Goal: Browse casually: Explore the website without a specific task or goal

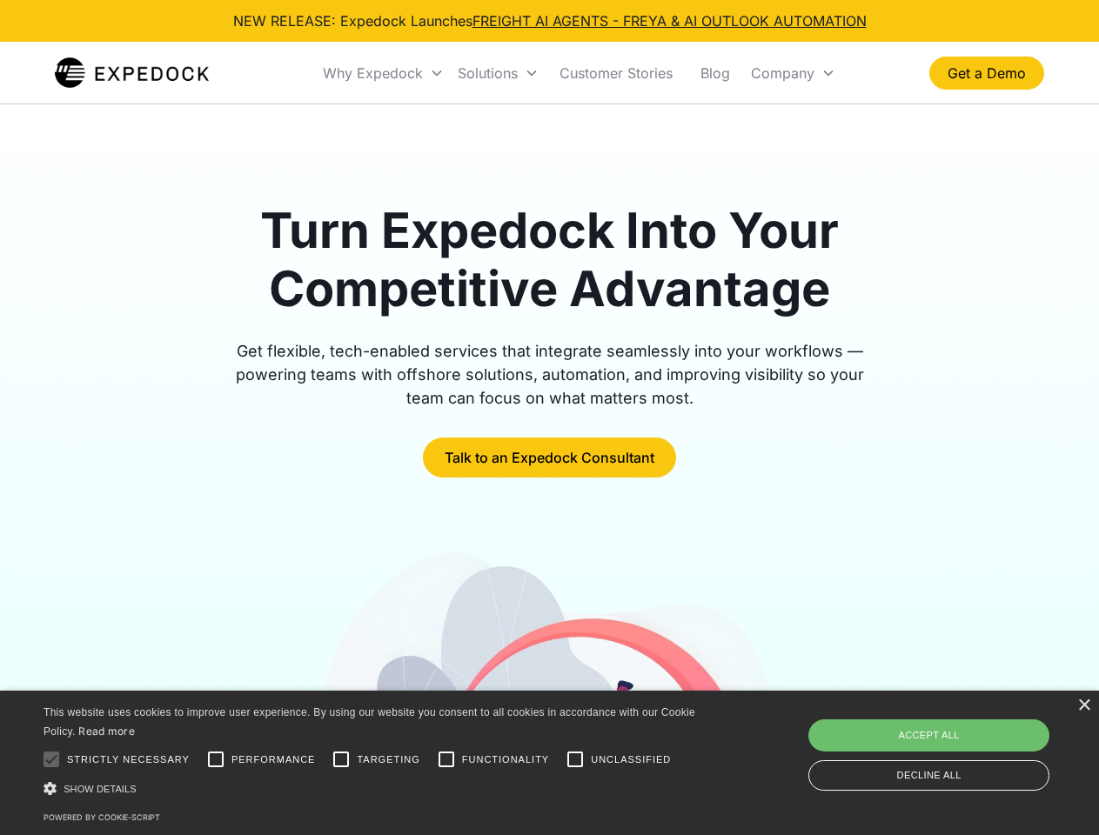
click at [384, 73] on div "Why Expedock" at bounding box center [373, 72] width 100 height 17
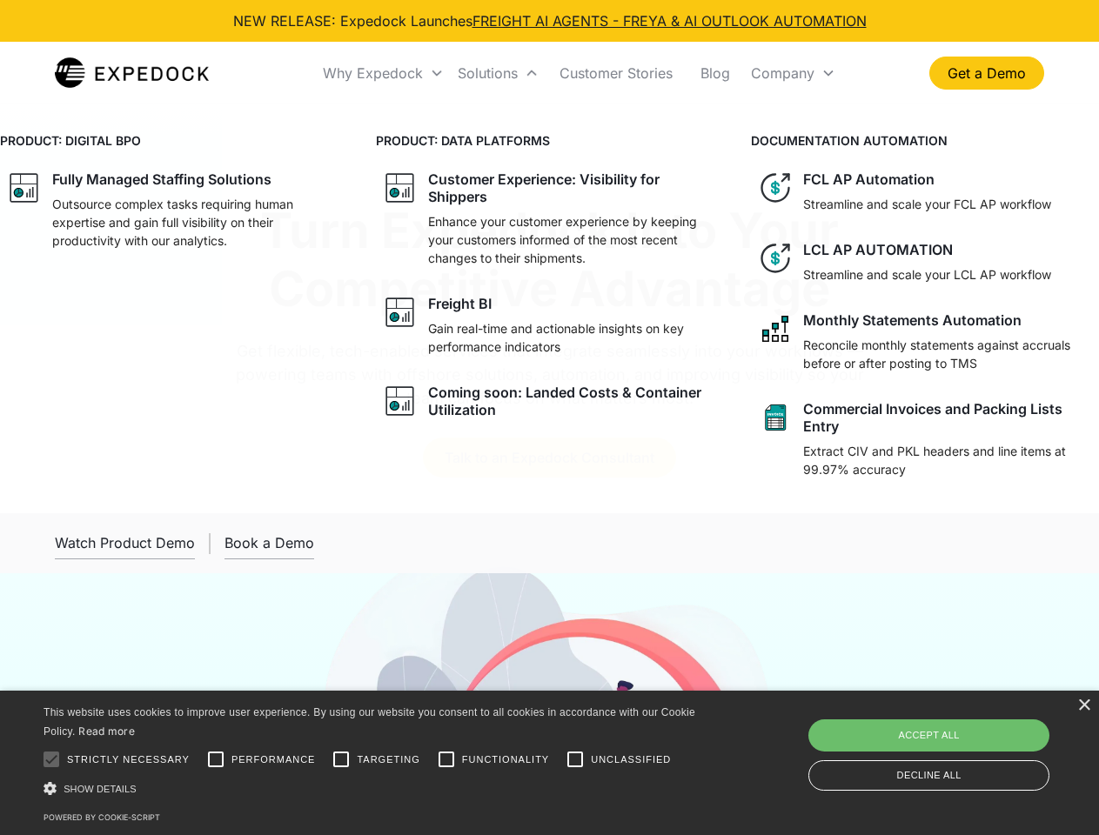
click at [498, 73] on div "Solutions" at bounding box center [488, 72] width 60 height 17
click at [793, 73] on div "Company" at bounding box center [783, 72] width 64 height 17
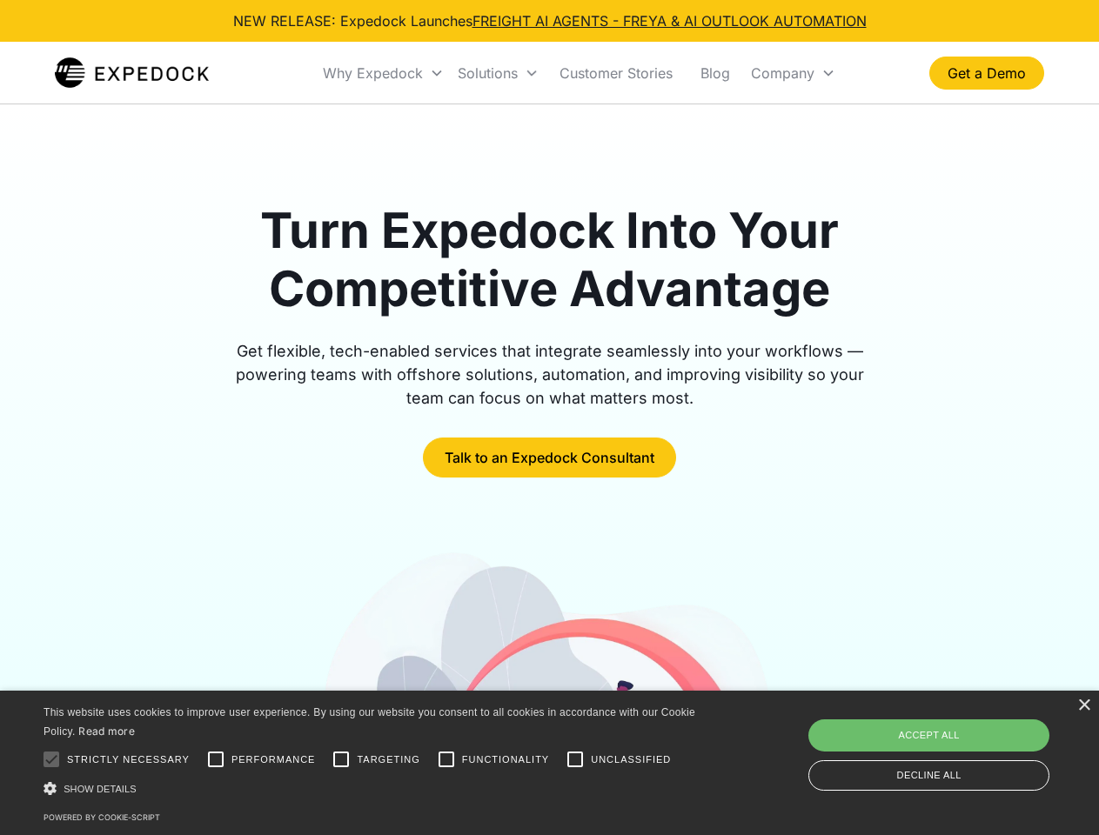
click at [51, 760] on div at bounding box center [51, 759] width 35 height 35
click at [216, 760] on input "Performance" at bounding box center [215, 759] width 35 height 35
checkbox input "true"
click at [341, 760] on input "Targeting" at bounding box center [341, 759] width 35 height 35
checkbox input "true"
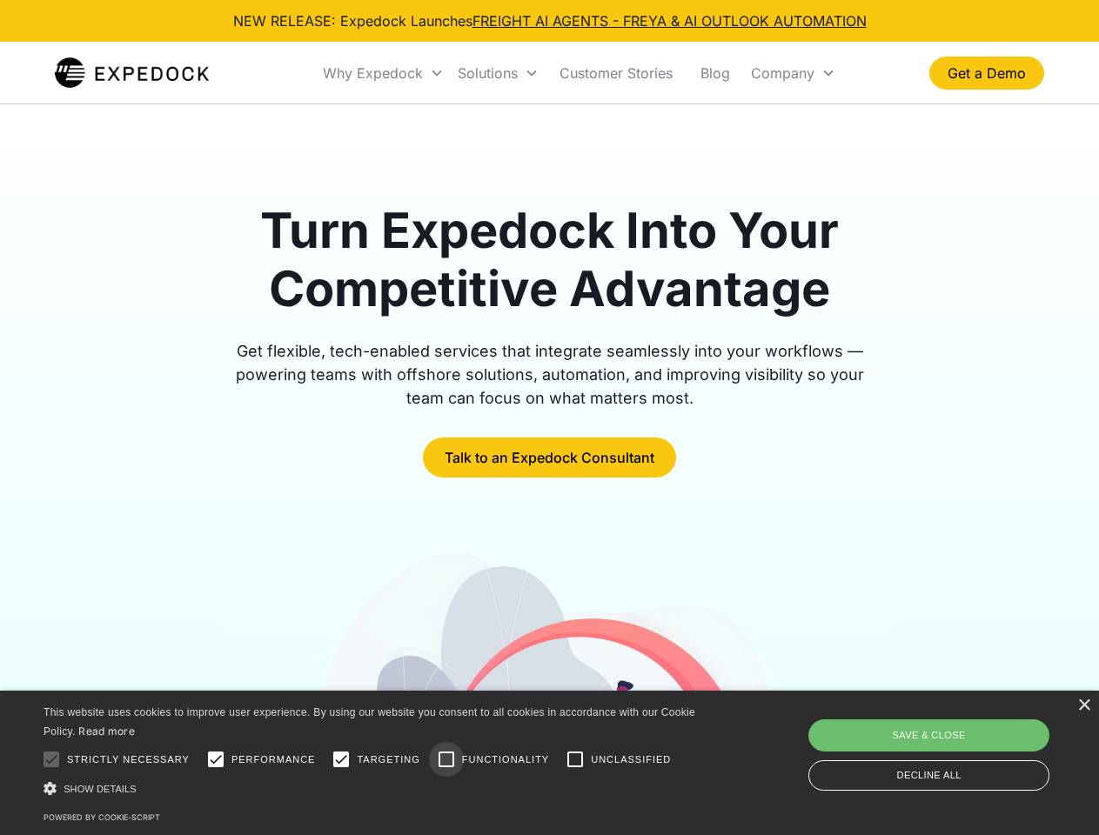
click at [446, 760] on input "Functionality" at bounding box center [446, 759] width 35 height 35
checkbox input "true"
click at [575, 760] on input "Unclassified" at bounding box center [575, 759] width 35 height 35
checkbox input "true"
click at [372, 788] on div "Show details Hide details" at bounding box center [373, 789] width 658 height 18
